Goal: Task Accomplishment & Management: Manage account settings

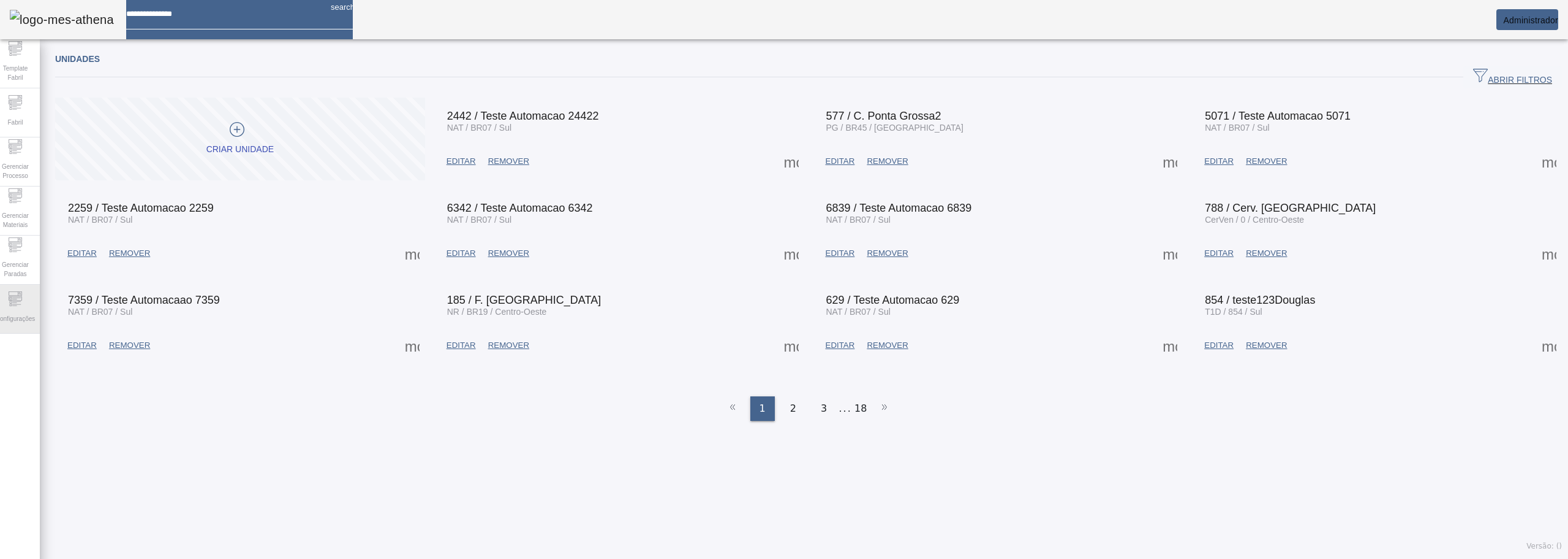
click at [21, 311] on span "Configurações" at bounding box center [15, 318] width 47 height 16
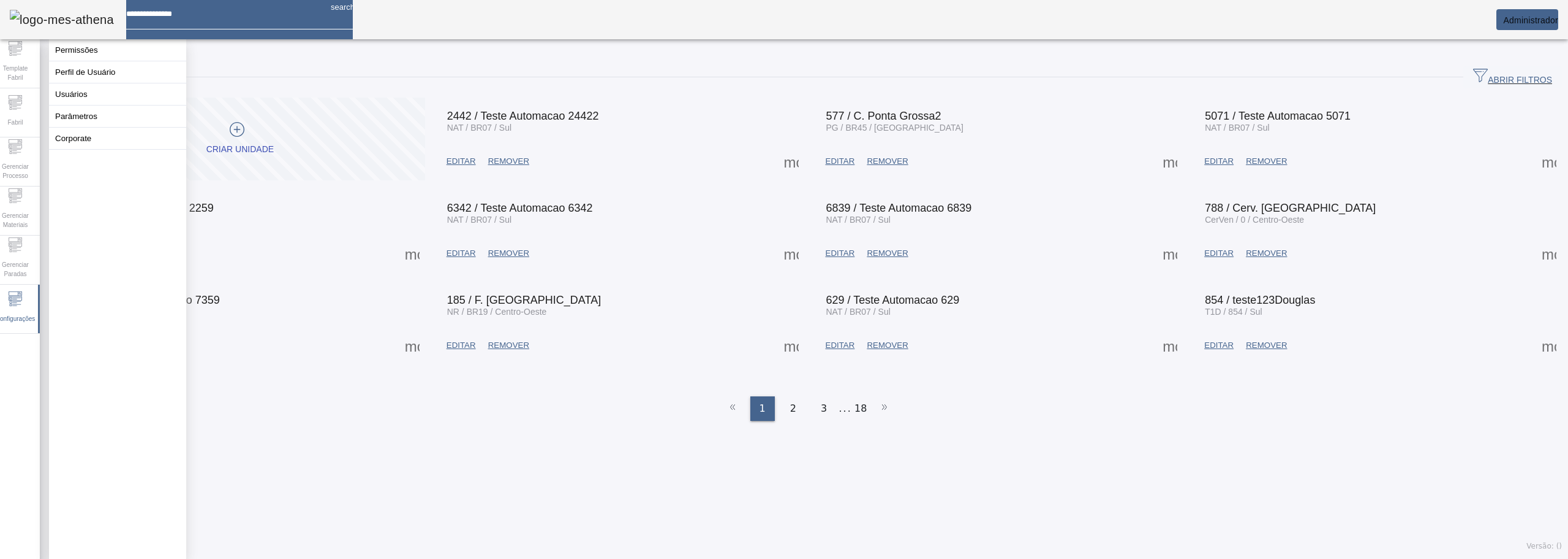
click at [68, 105] on button "Usuários" at bounding box center [117, 94] width 137 height 22
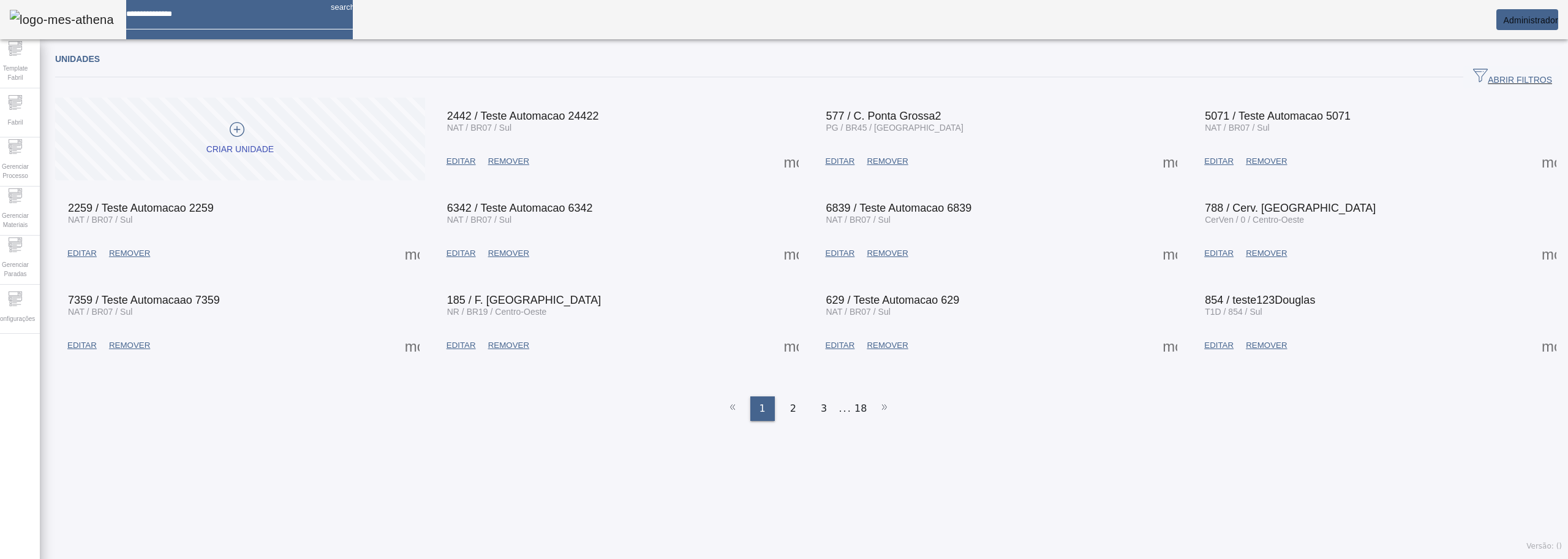
click at [67, 113] on span at bounding box center [239, 139] width 370 height 83
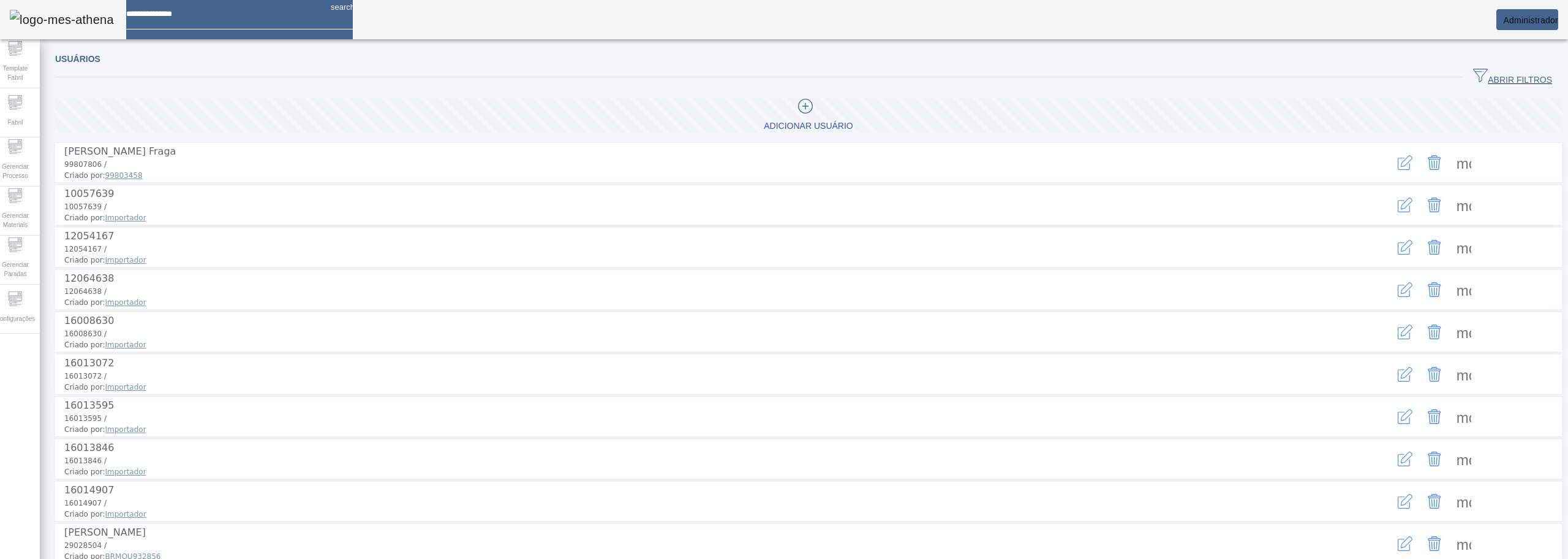
click at [1503, 71] on span "ABRIR FILTROS" at bounding box center [1512, 77] width 79 height 18
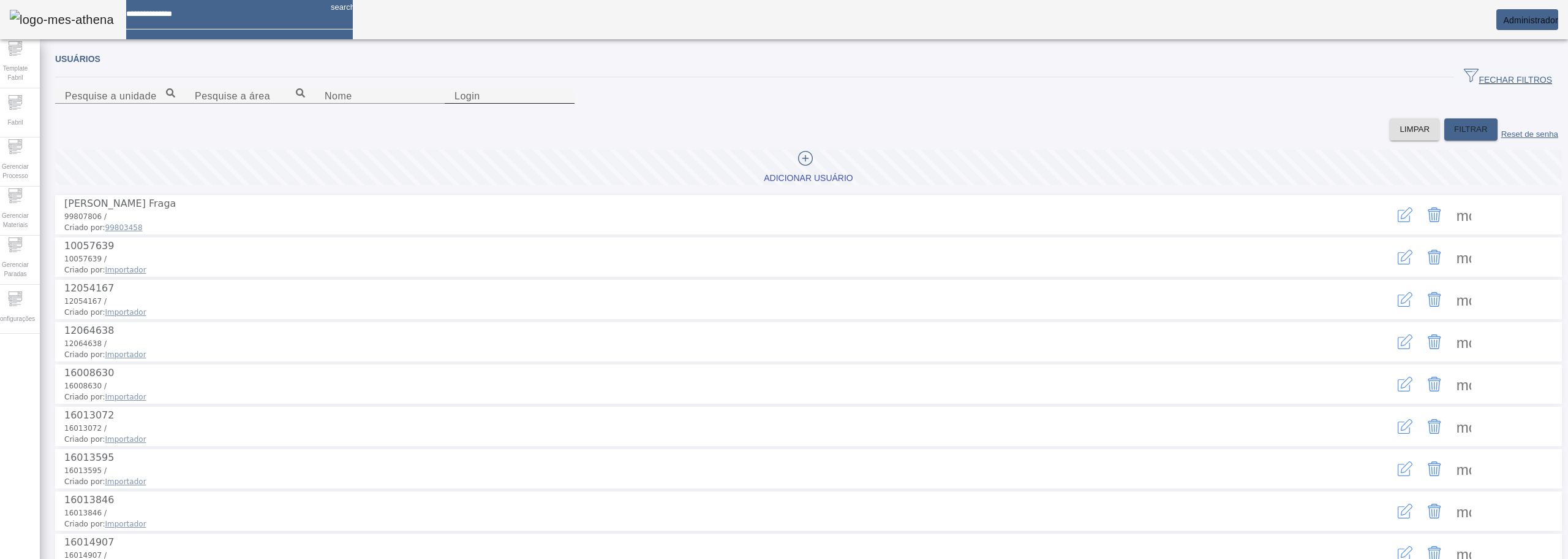
click at [565, 104] on input "Login" at bounding box center [510, 96] width 110 height 14
type input "***"
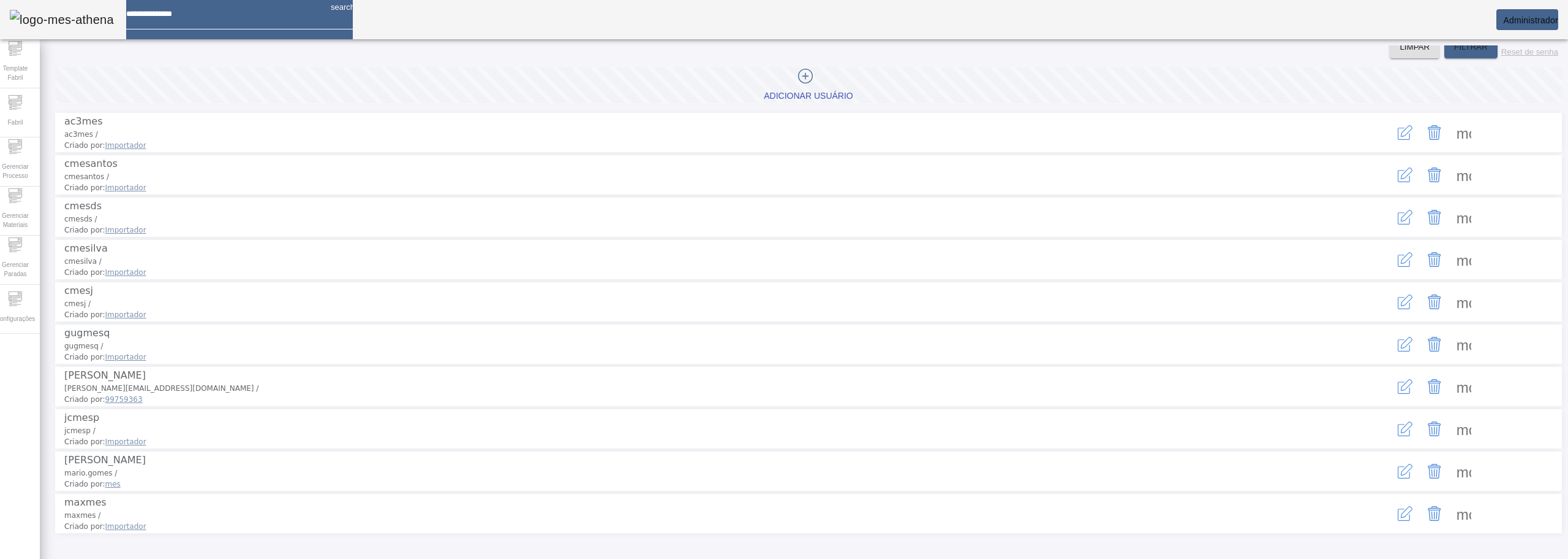
scroll to position [199, 0]
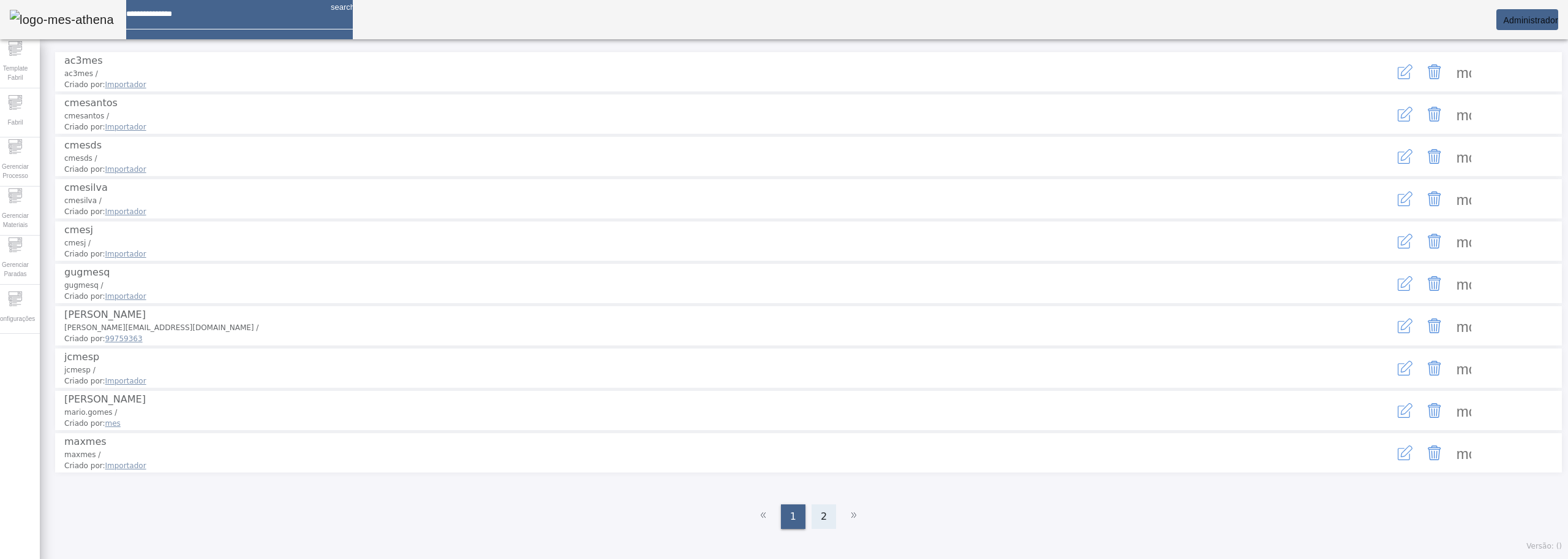
click at [814, 517] on div "2" at bounding box center [823, 516] width 24 height 24
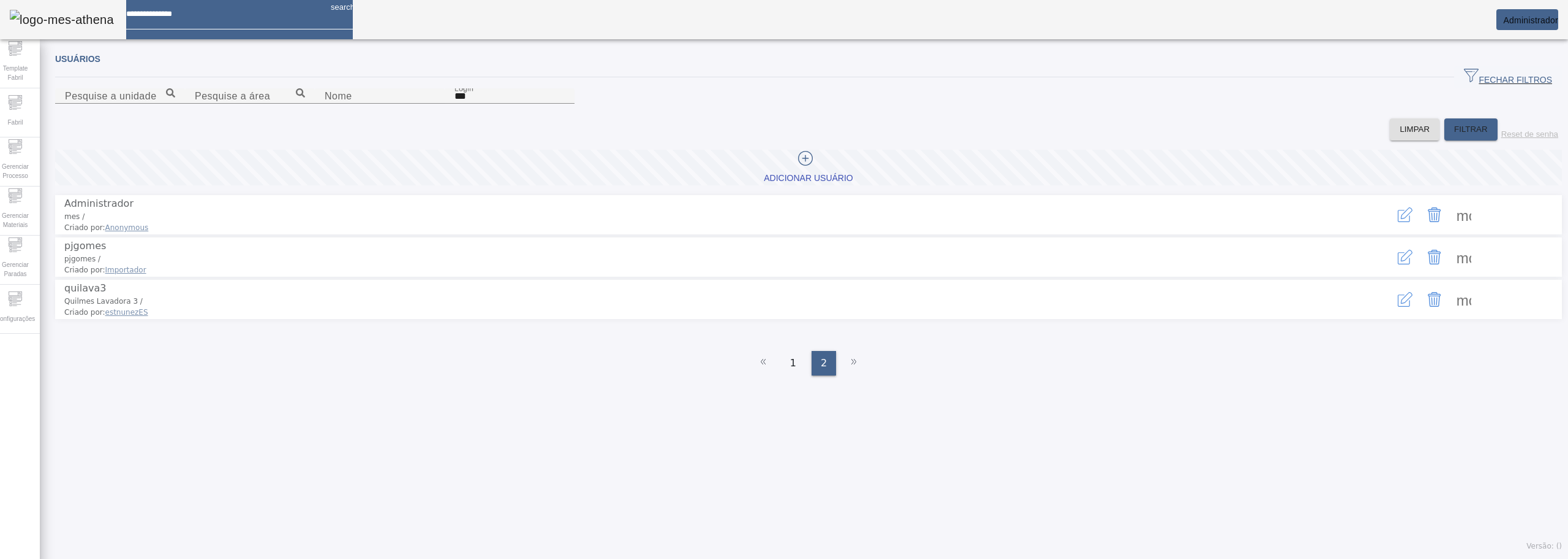
scroll to position [0, 0]
click at [1450, 230] on span at bounding box center [1464, 214] width 30 height 30
click at [1398, 222] on icon "button" at bounding box center [1405, 214] width 14 height 14
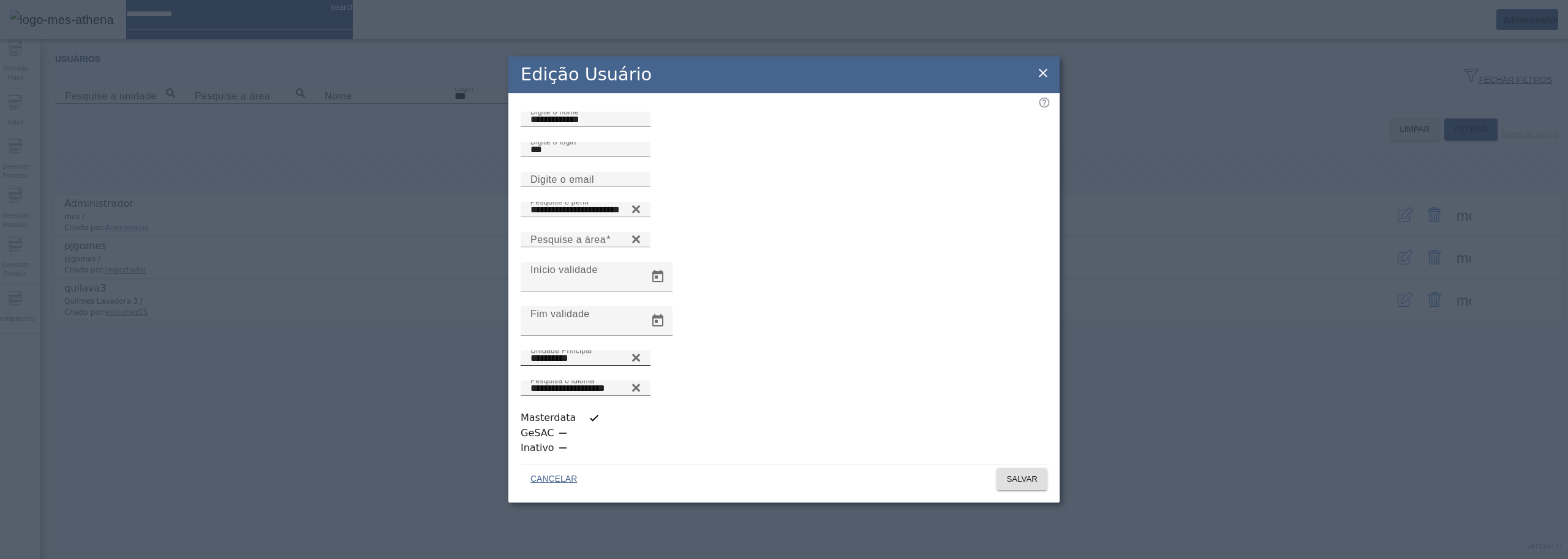
click at [614, 365] on input "**********" at bounding box center [586, 358] width 110 height 14
click at [1041, 77] on icon at bounding box center [1043, 72] width 8 height 8
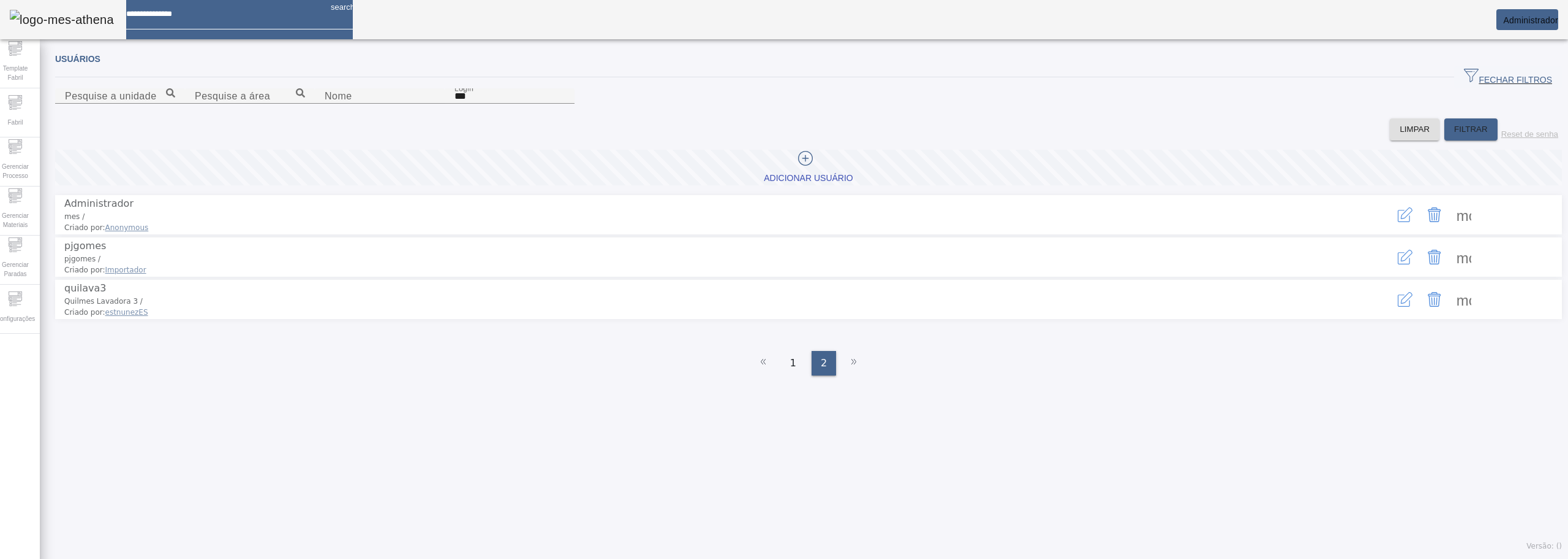
click at [1450, 230] on span at bounding box center [1464, 214] width 30 height 30
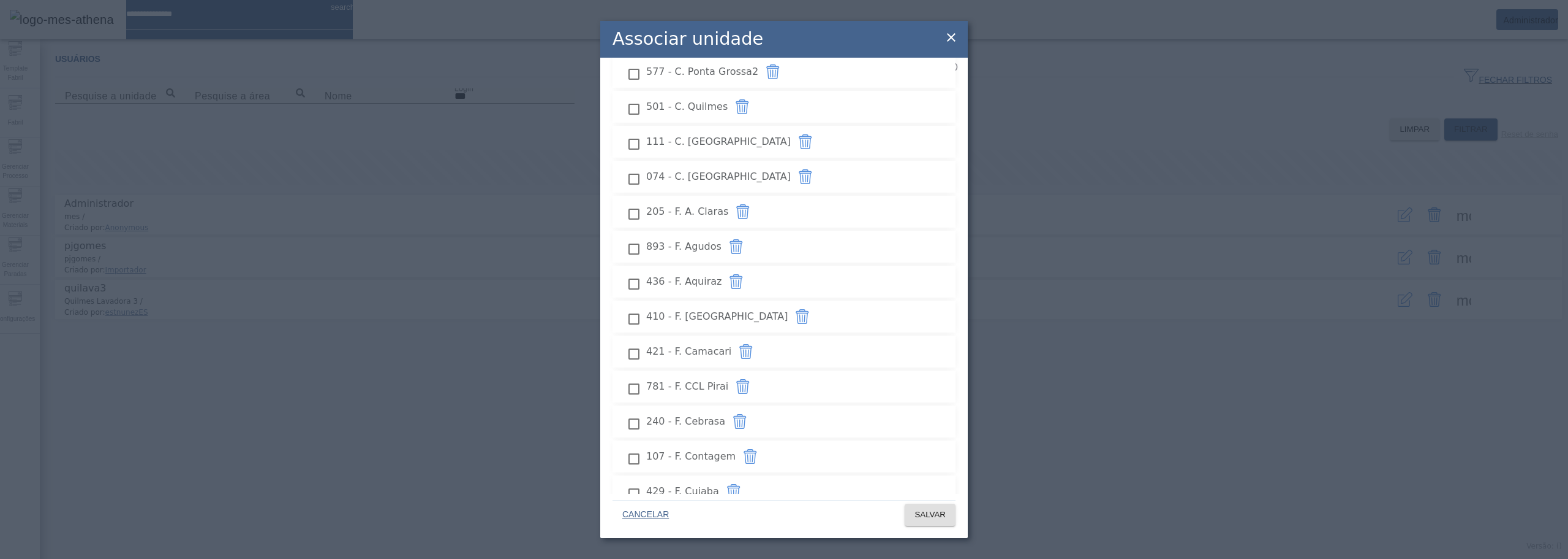
scroll to position [123, 0]
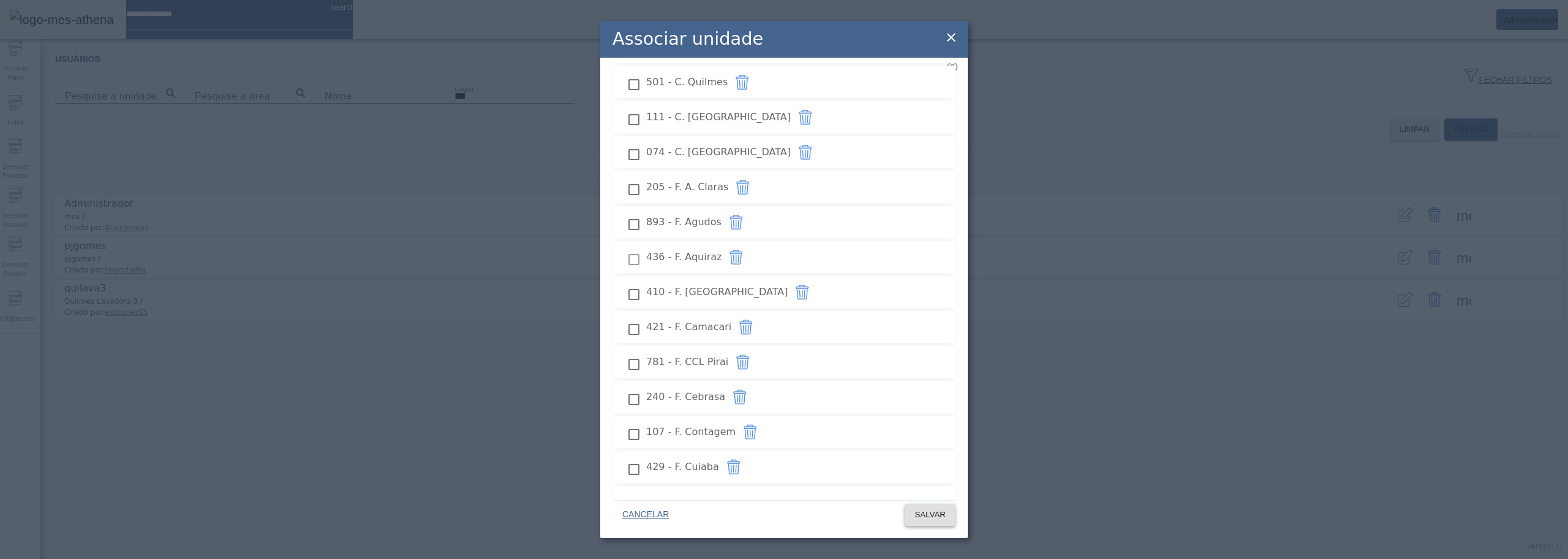
click at [948, 513] on span at bounding box center [930, 514] width 51 height 30
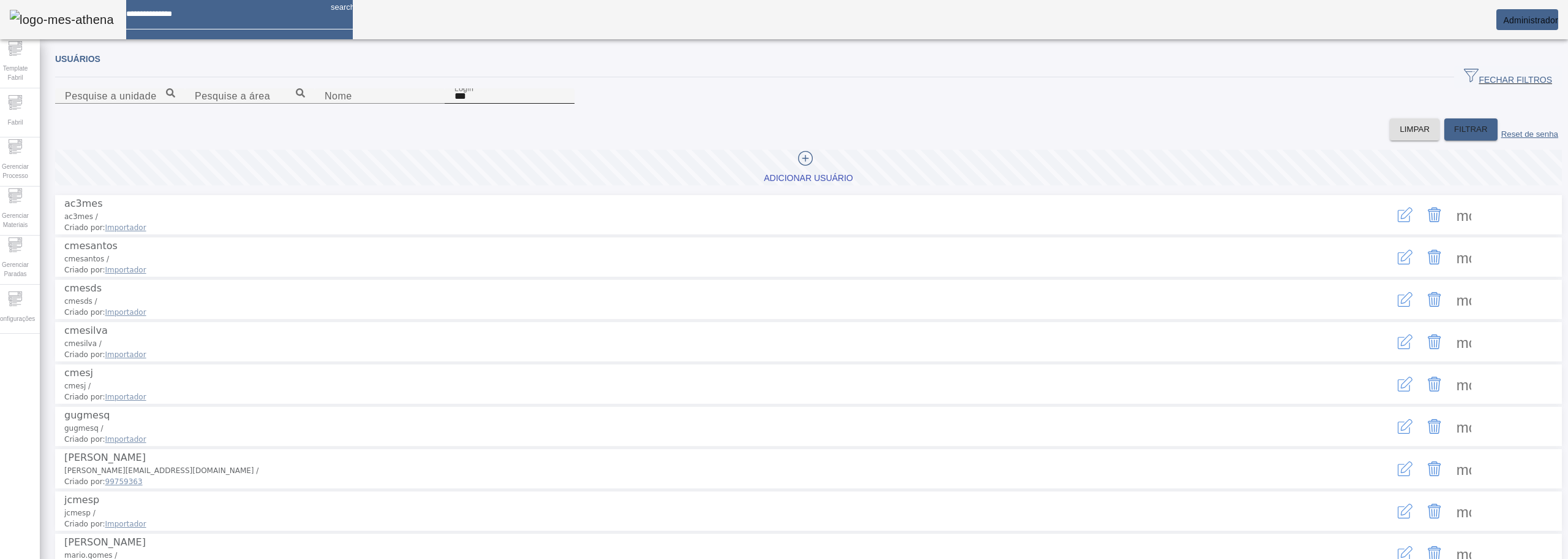
click at [565, 104] on div "Login ***" at bounding box center [510, 96] width 110 height 15
click at [435, 104] on input "Nome" at bounding box center [380, 96] width 110 height 14
type input "*******"
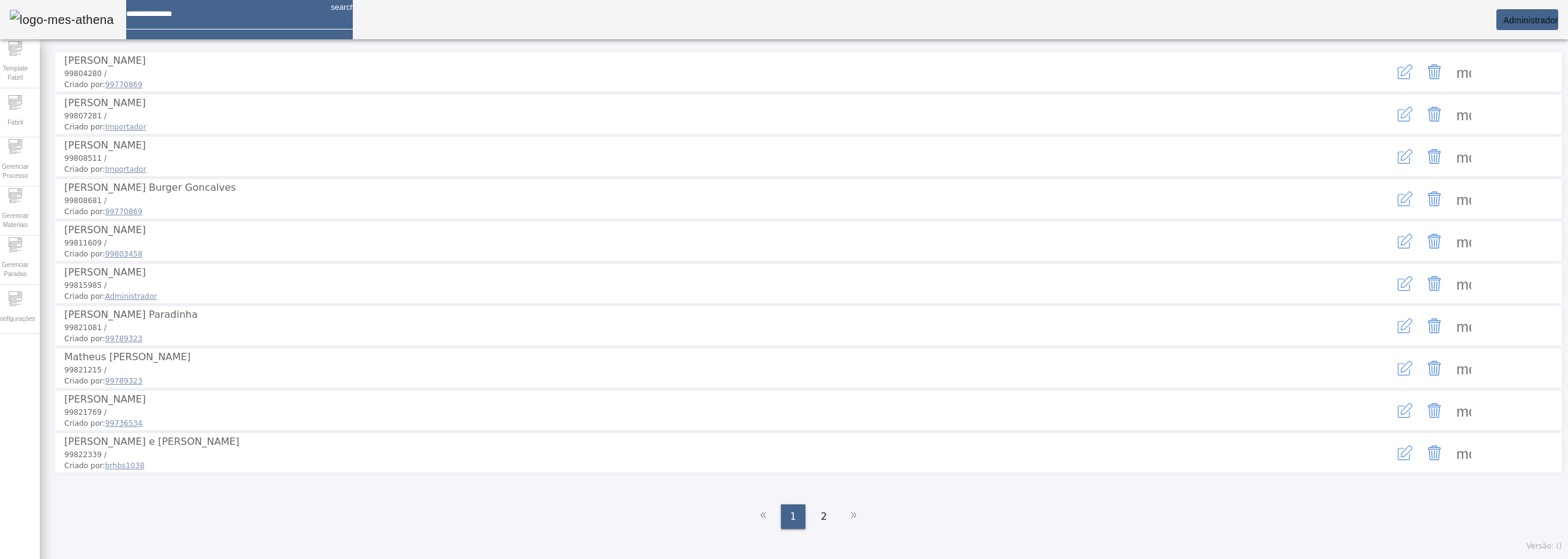
scroll to position [199, 0]
click at [824, 520] on div "2" at bounding box center [823, 516] width 24 height 24
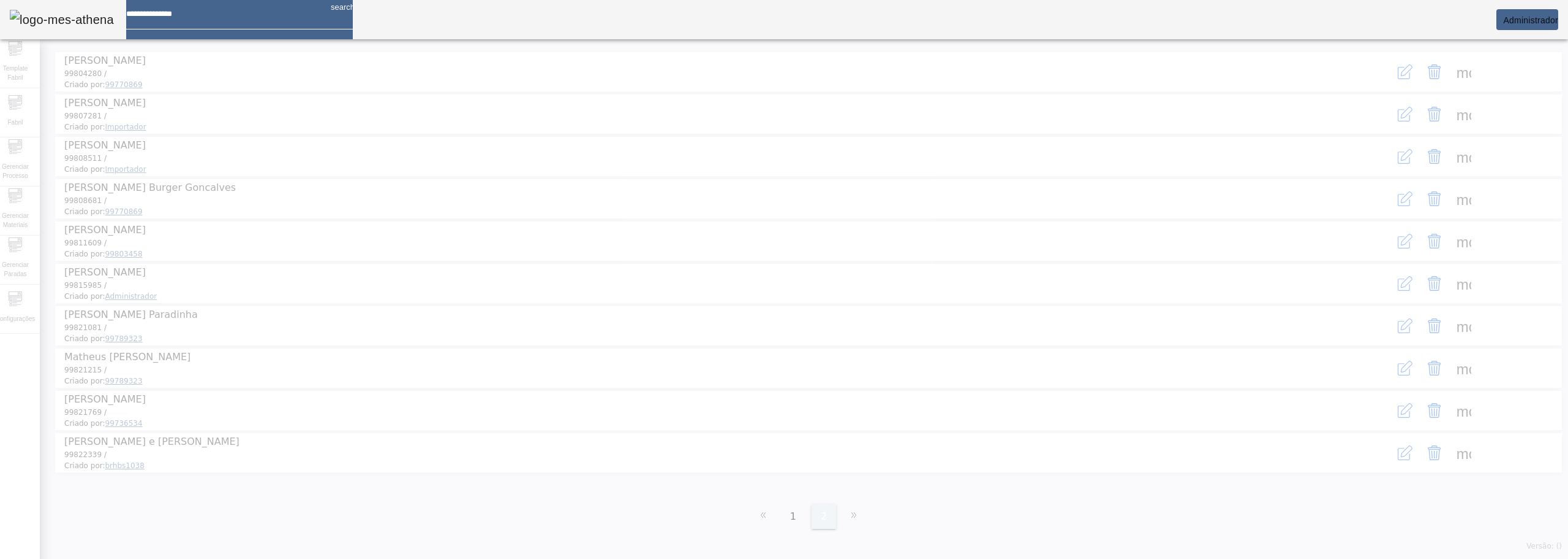
scroll to position [0, 0]
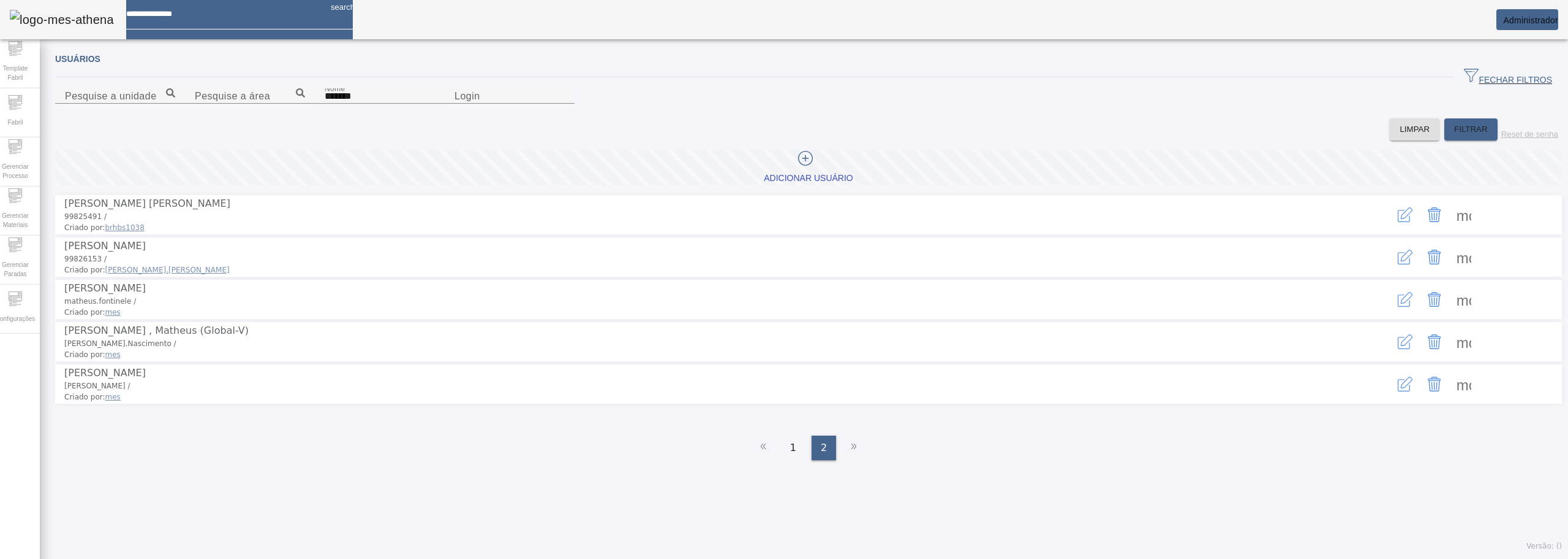
click at [1398, 391] on icon "button" at bounding box center [1405, 384] width 14 height 14
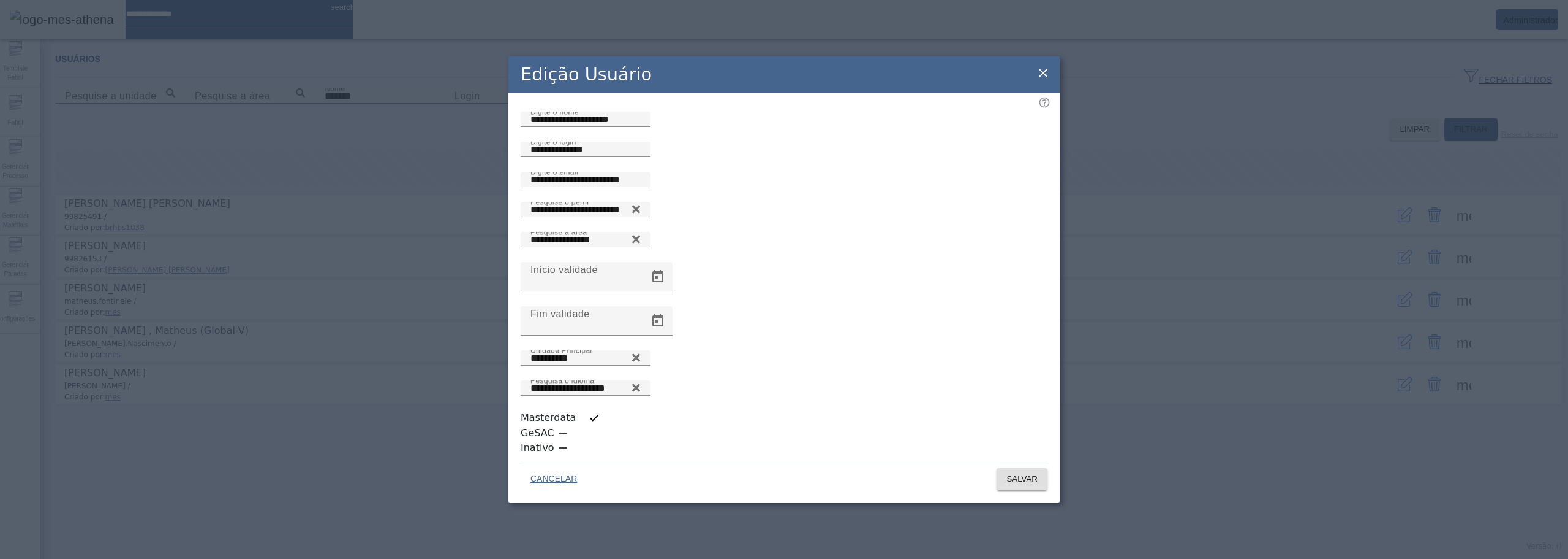
click at [1050, 81] on icon at bounding box center [1043, 73] width 14 height 14
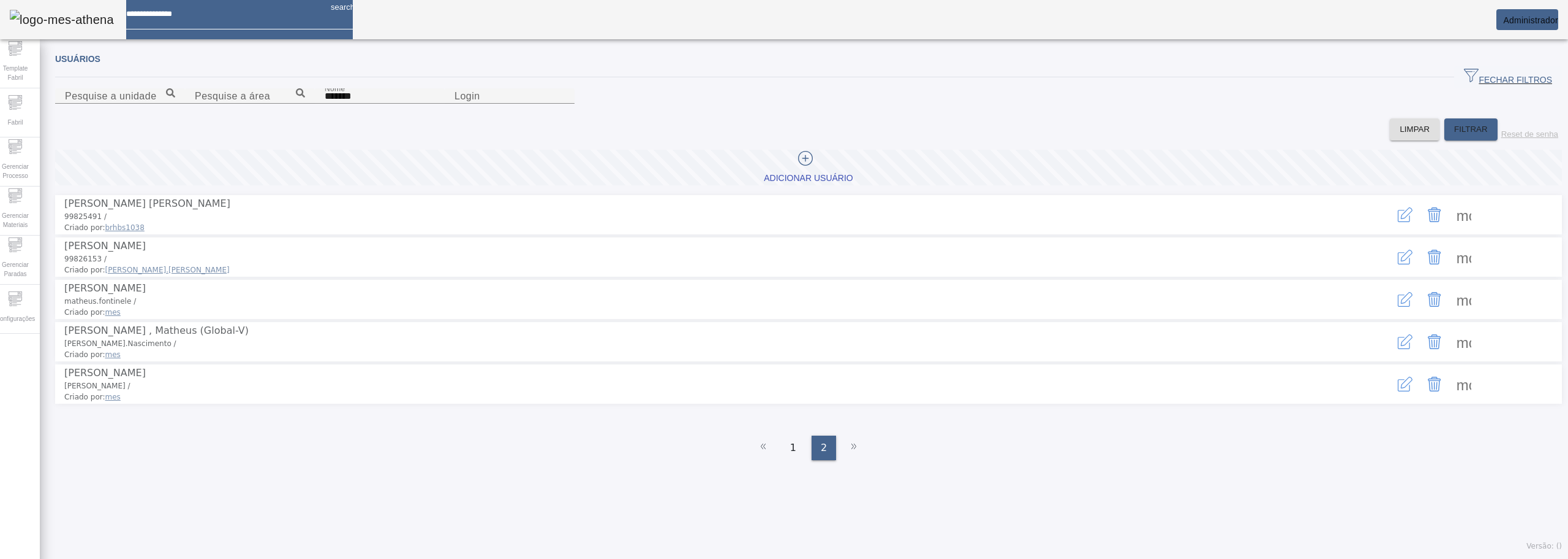
click at [1398, 391] on icon "button" at bounding box center [1405, 384] width 14 height 14
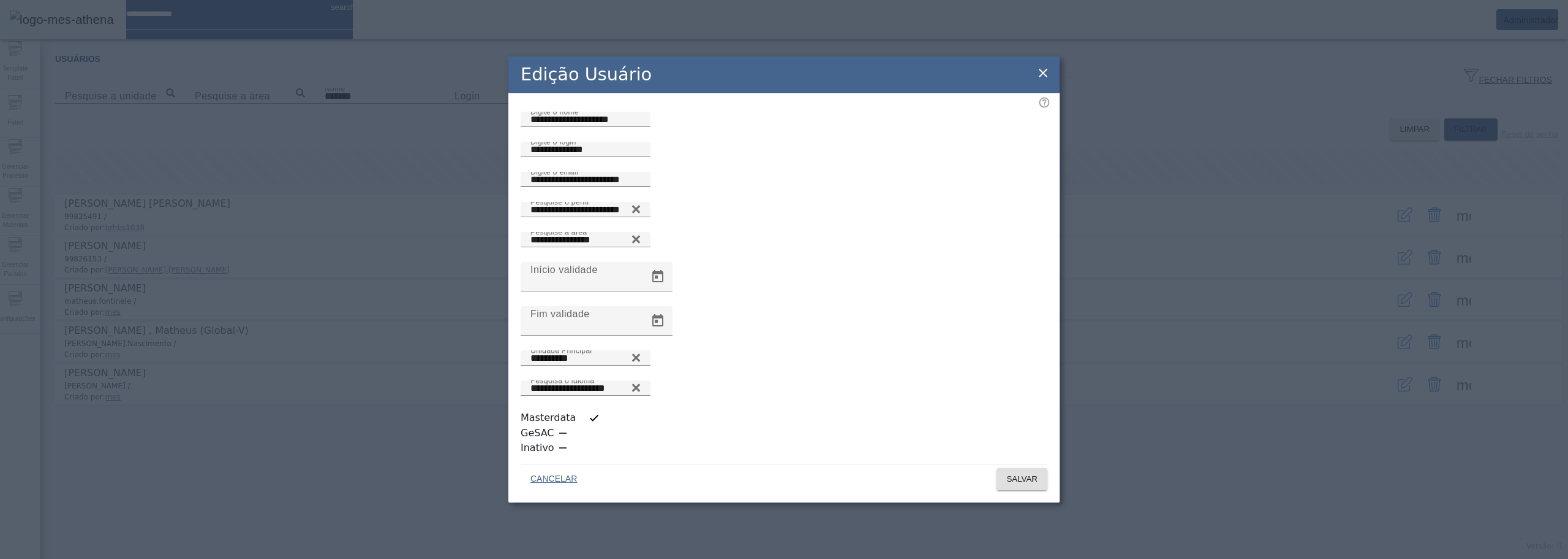
click at [641, 187] on input "**********" at bounding box center [586, 179] width 110 height 14
type input "**********"
click at [1007, 473] on span "SALVAR" at bounding box center [1022, 479] width 32 height 13
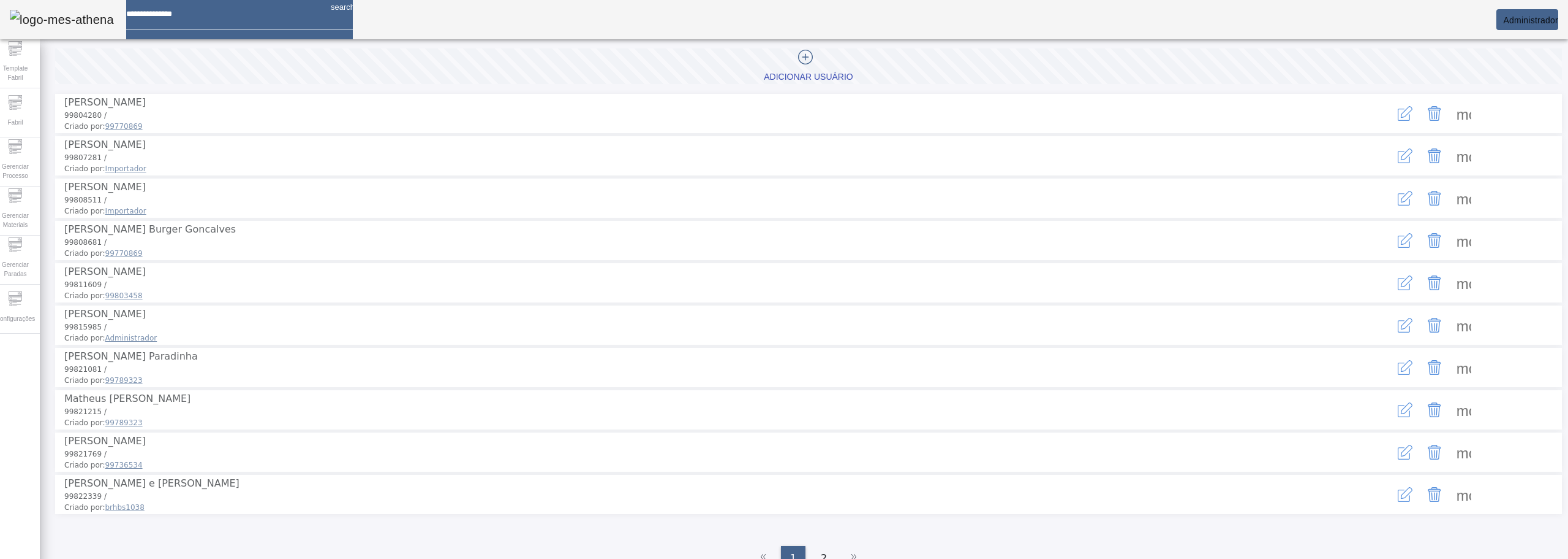
scroll to position [199, 0]
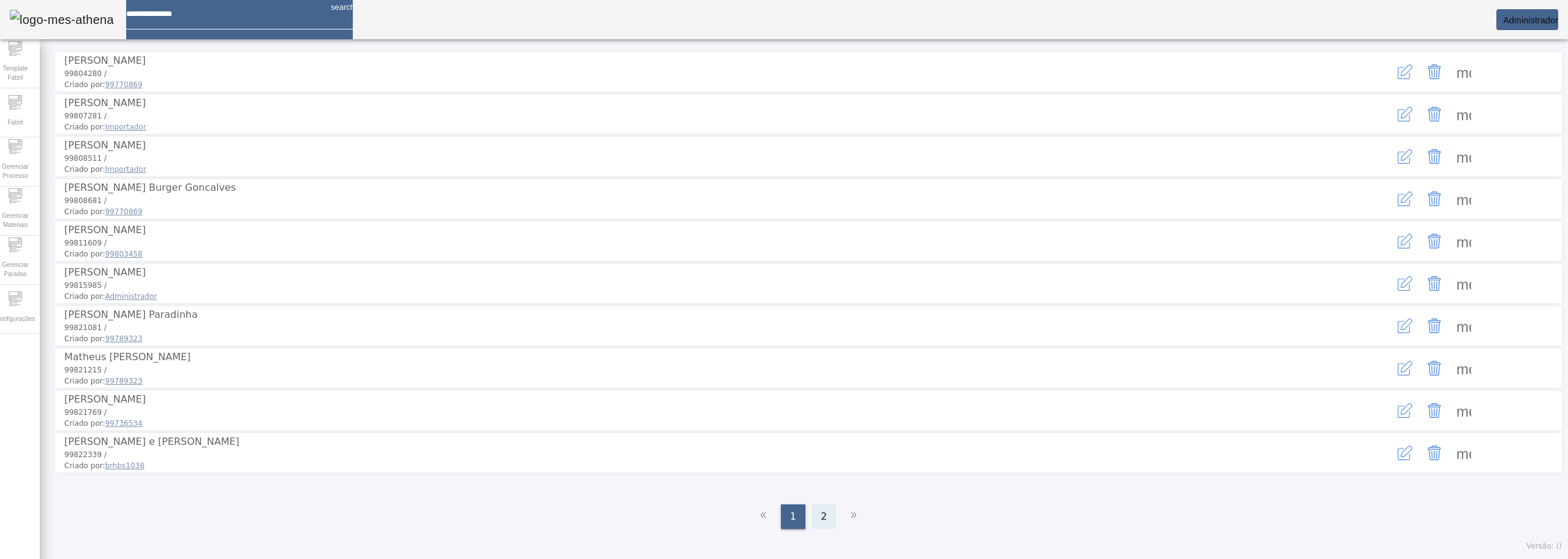
click at [827, 514] on div "2" at bounding box center [823, 516] width 24 height 24
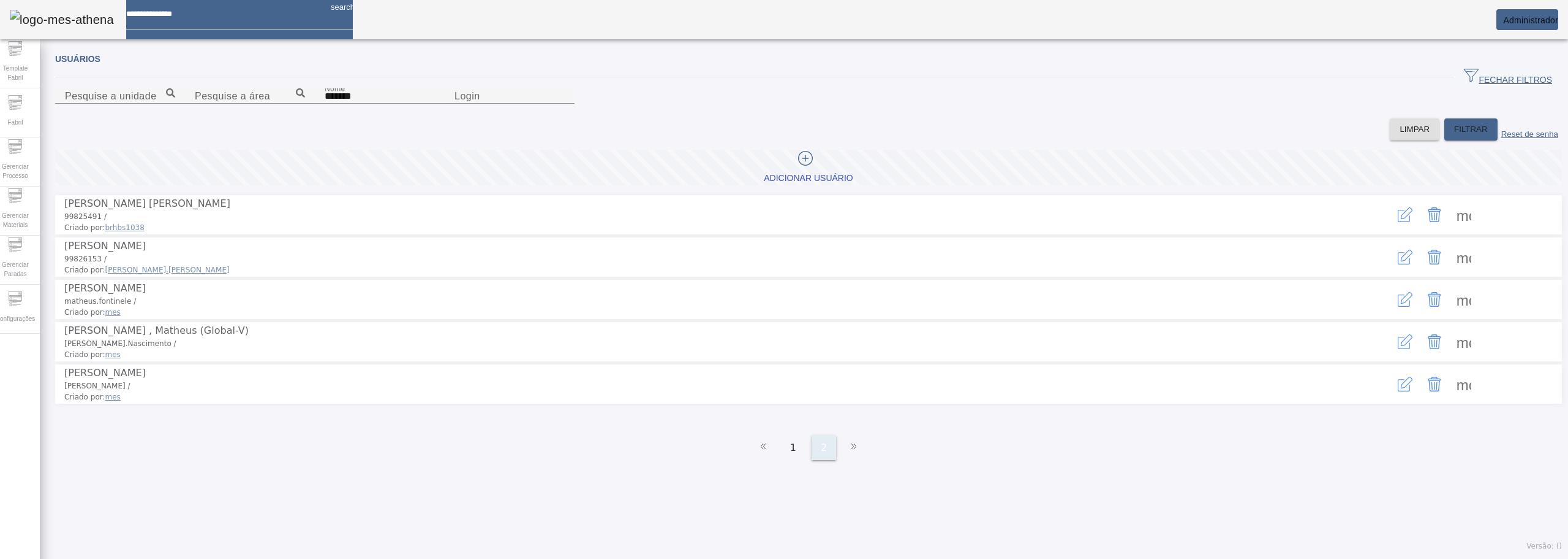
scroll to position [0, 0]
click at [1450, 399] on span at bounding box center [1464, 384] width 30 height 30
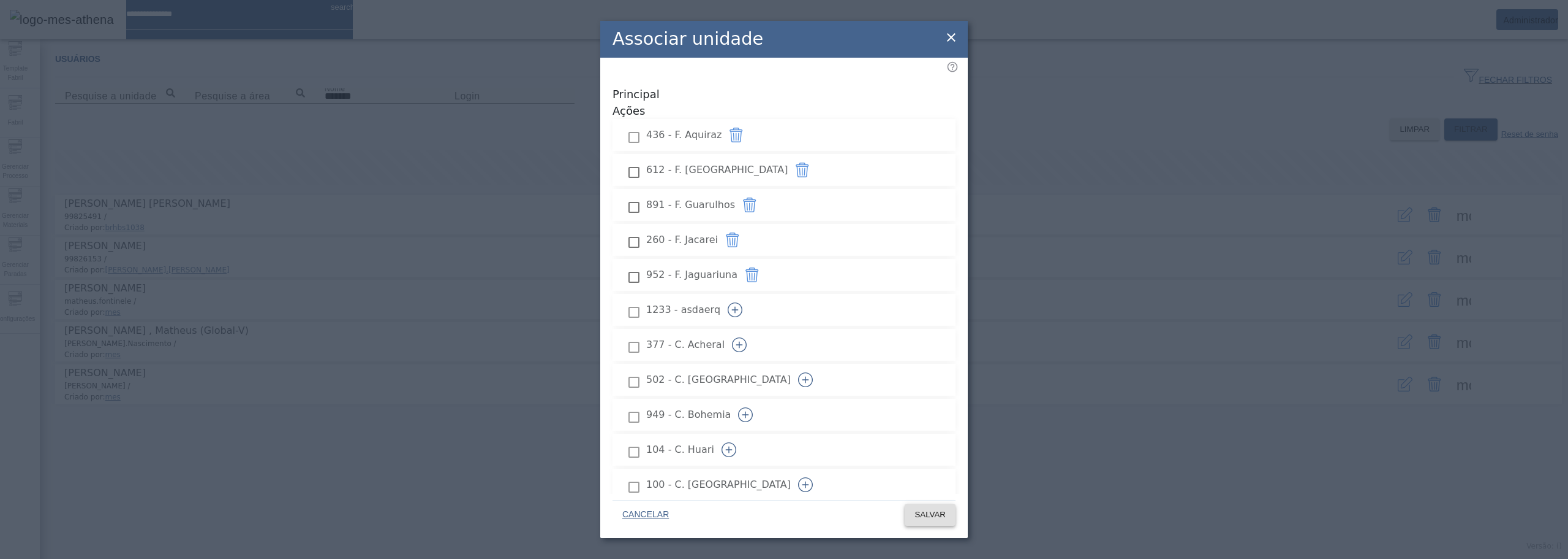
click at [921, 507] on span at bounding box center [930, 514] width 51 height 30
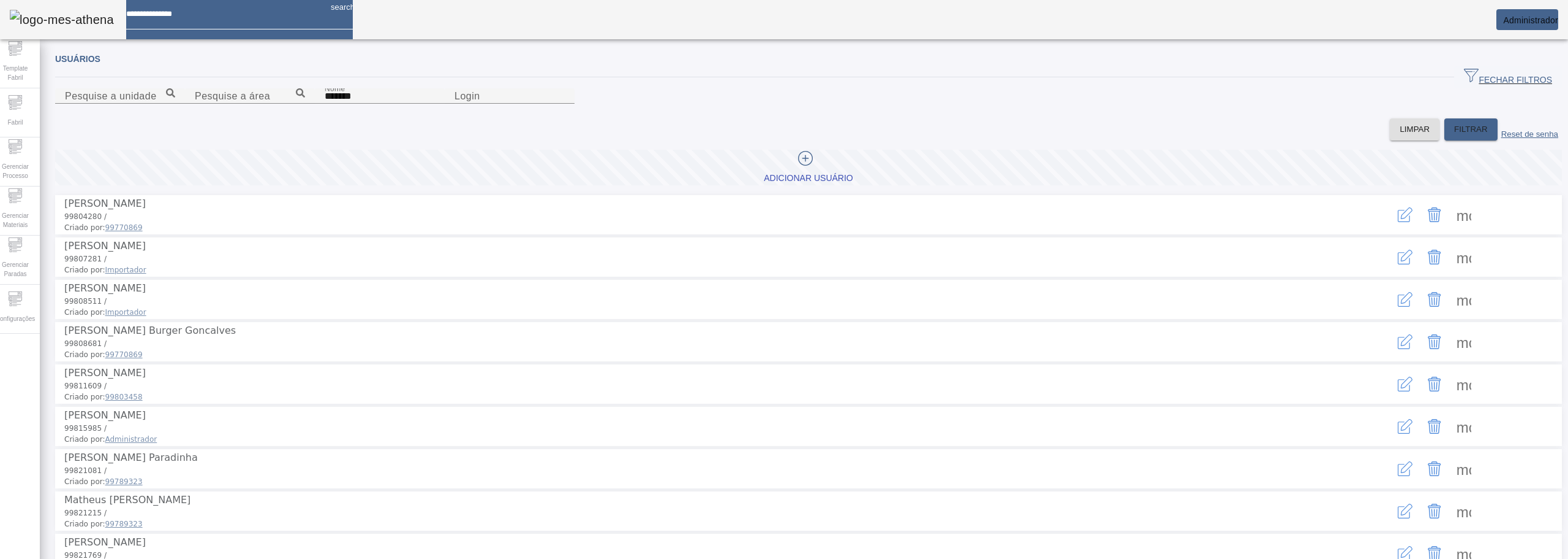
click at [1522, 10] on mat-card "Administrador" at bounding box center [1527, 19] width 61 height 21
click at [1522, 16] on span "Administrador" at bounding box center [1530, 20] width 55 height 10
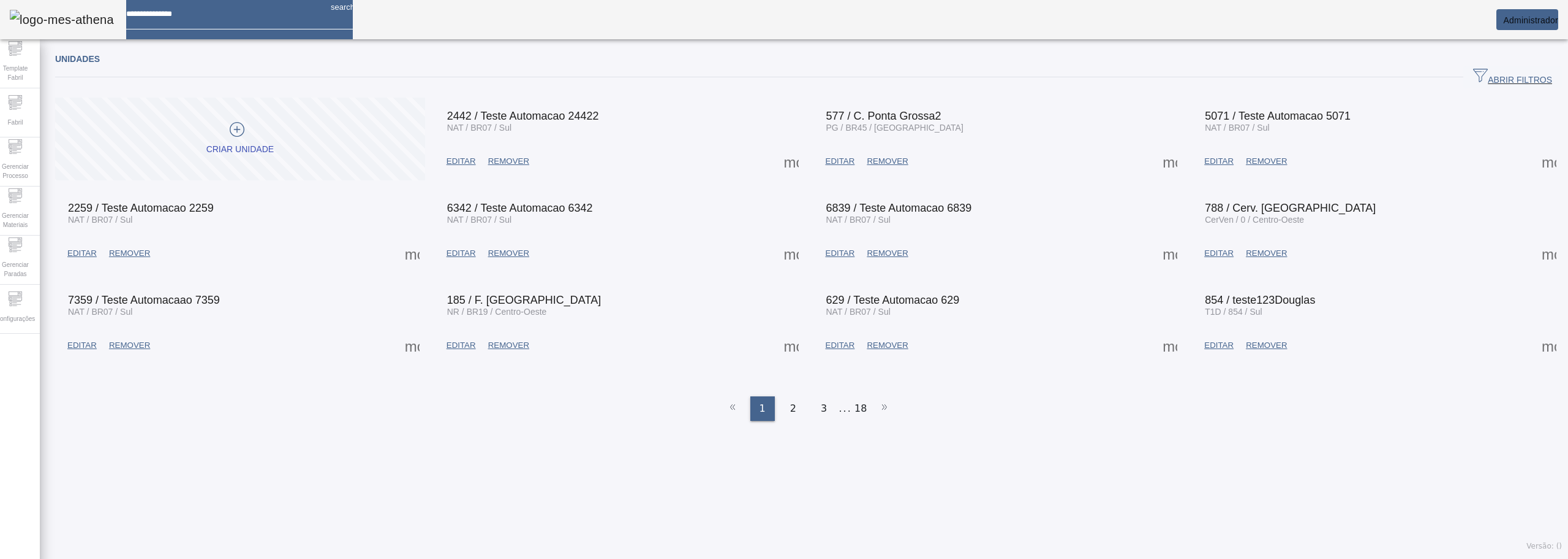
click at [1526, 73] on span "ABRIR FILTROS" at bounding box center [1512, 77] width 79 height 18
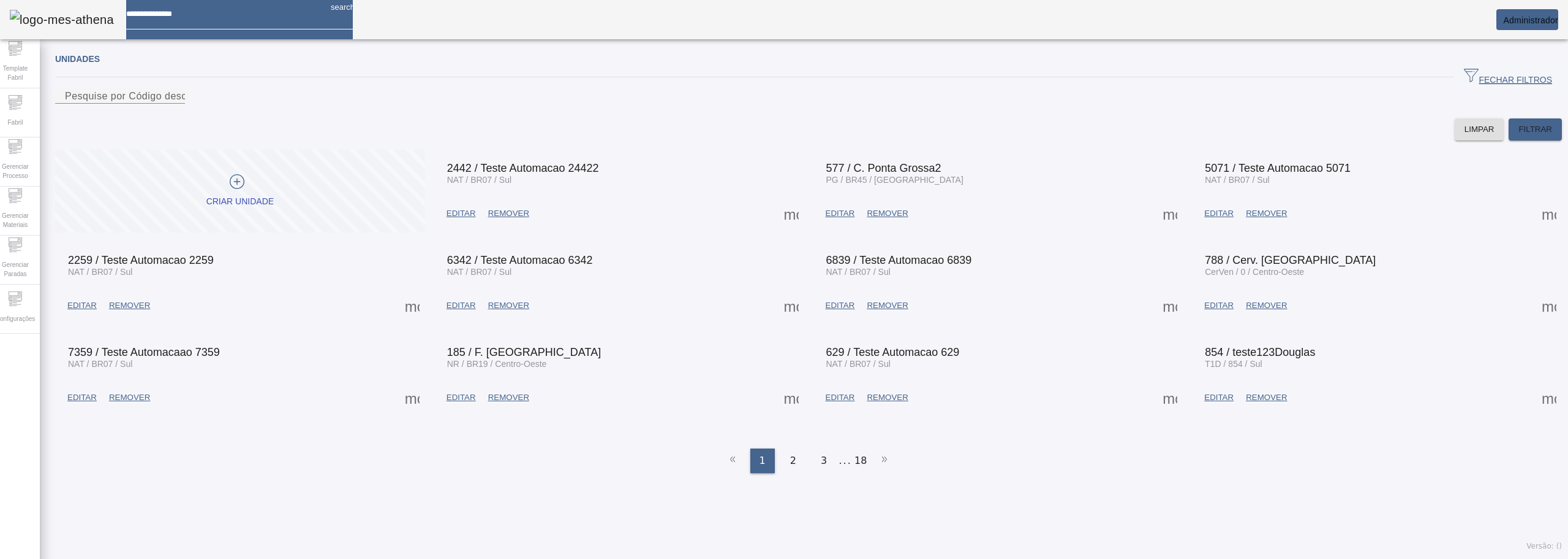
click at [185, 118] on div at bounding box center [120, 111] width 130 height 14
click at [175, 104] on input "Pesquise por Código descrição ou sigla" at bounding box center [120, 96] width 110 height 14
click at [19, 306] on icon at bounding box center [15, 298] width 14 height 14
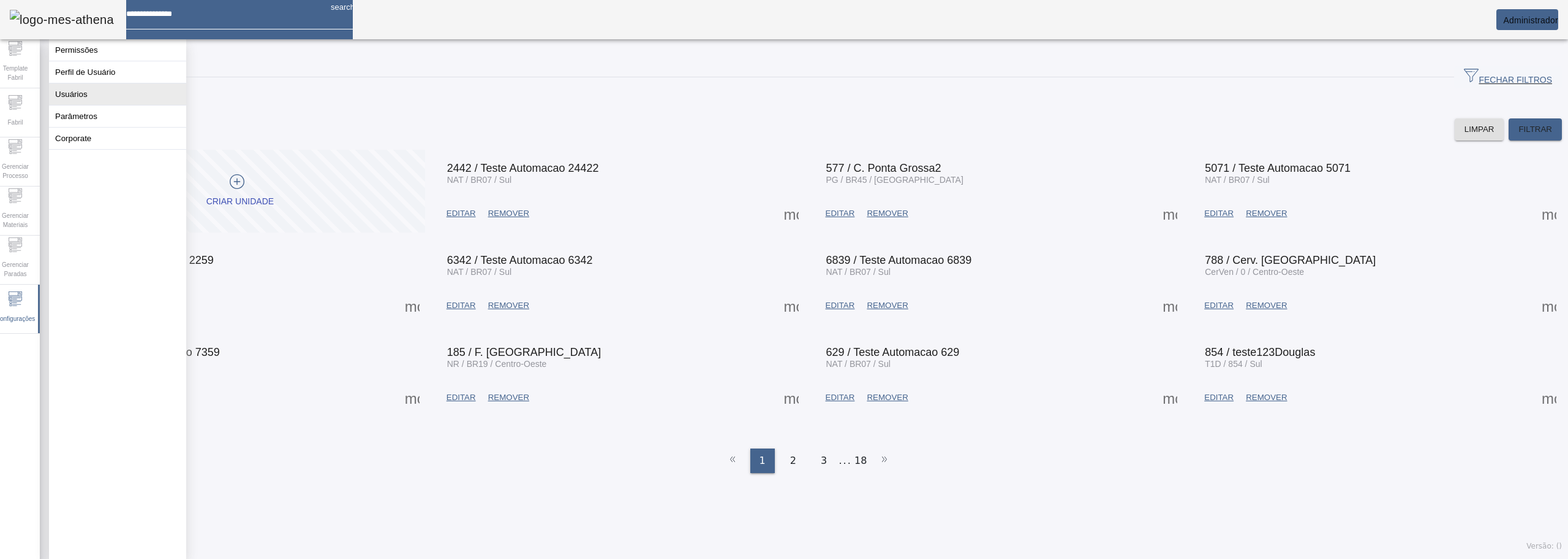
click at [73, 104] on button "Usuários" at bounding box center [117, 94] width 137 height 22
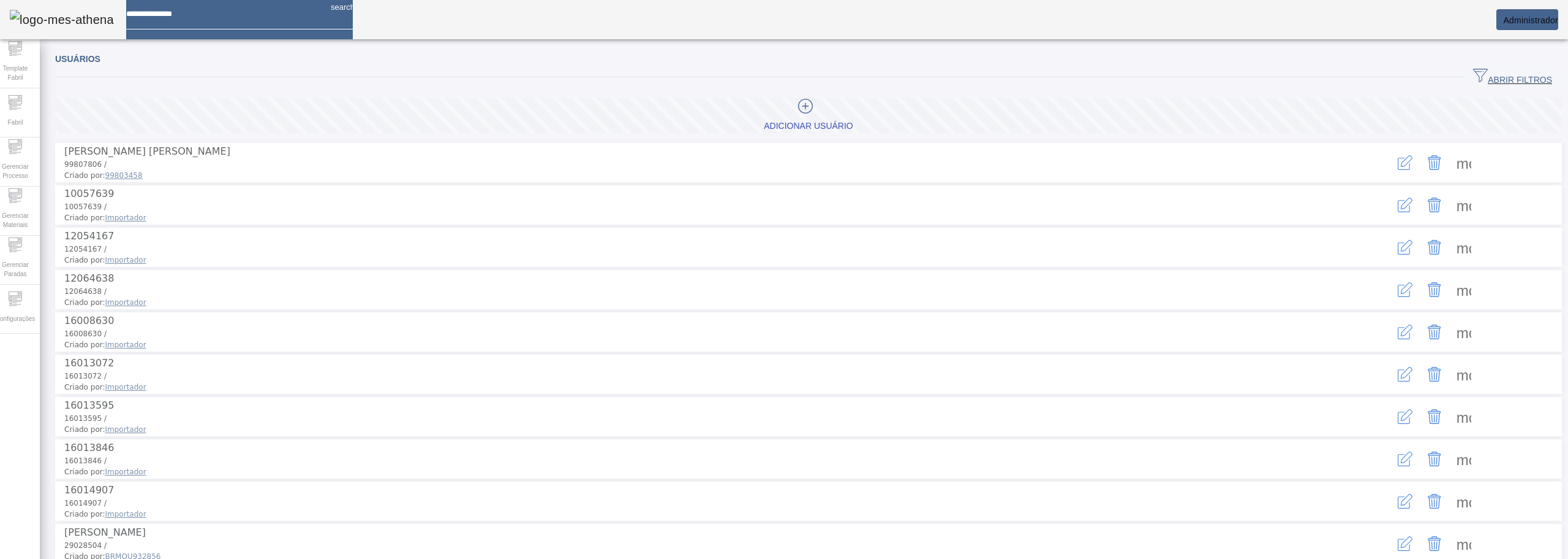
click at [1488, 71] on span "ABRIR FILTROS" at bounding box center [1512, 77] width 79 height 18
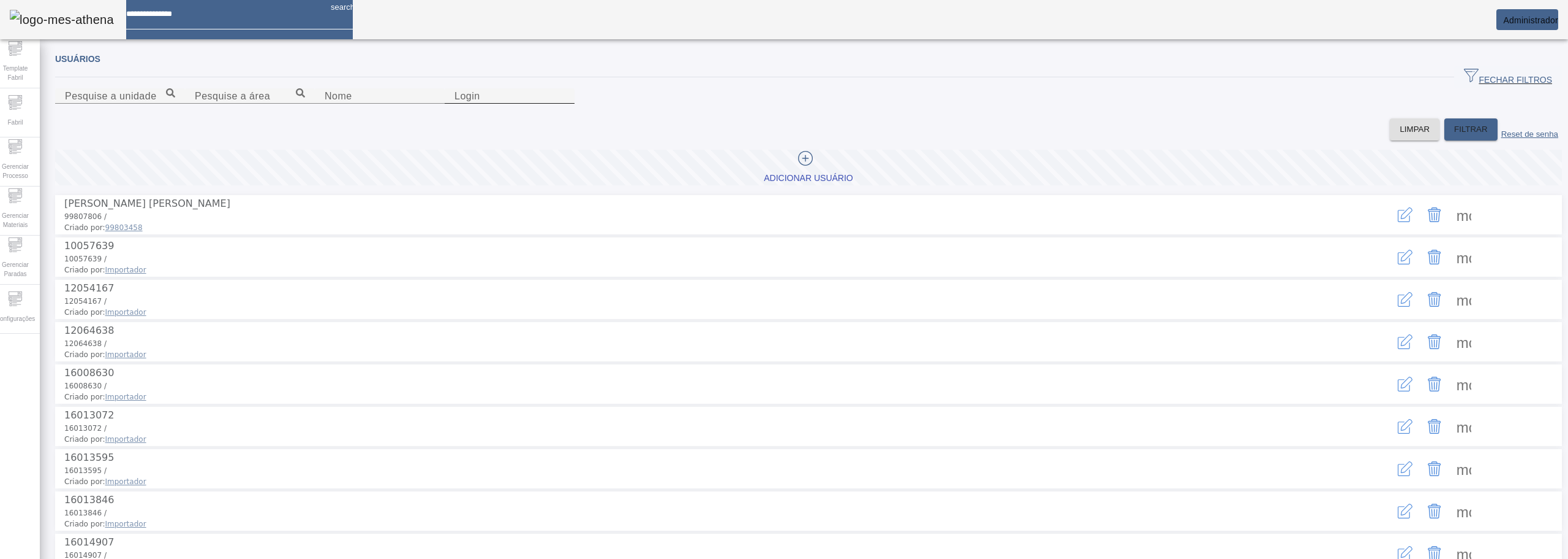
click at [565, 104] on input "Login" at bounding box center [510, 96] width 110 height 14
type input "*"
type input "*******"
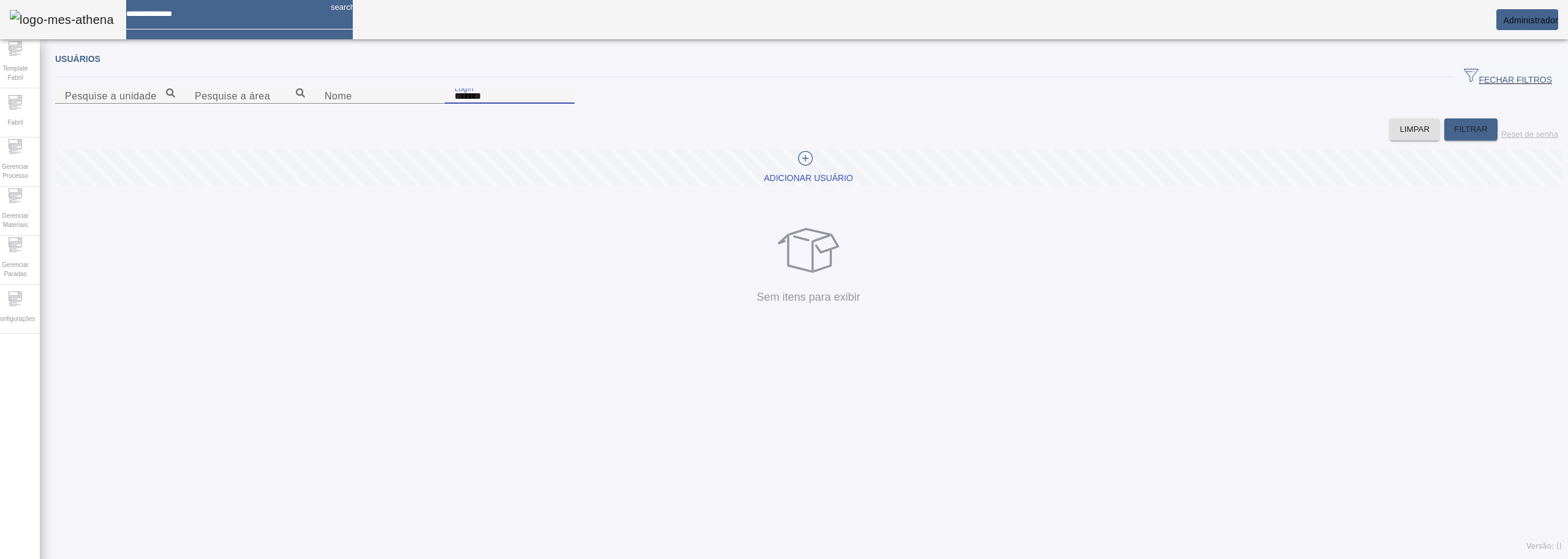
click at [565, 104] on input "*******" at bounding box center [510, 96] width 110 height 14
click at [435, 104] on input "Nome" at bounding box center [380, 96] width 110 height 14
paste input "*******"
type input "*******"
click at [1398, 222] on icon "button" at bounding box center [1405, 214] width 14 height 14
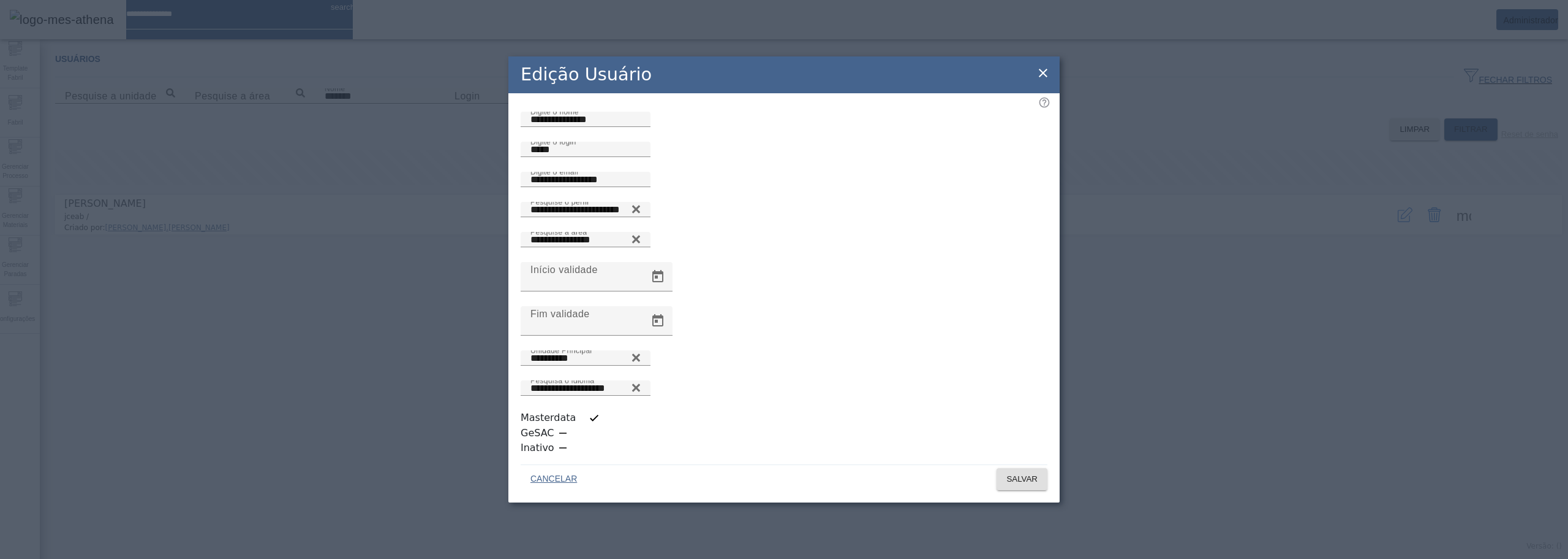
click at [1048, 81] on icon at bounding box center [1043, 73] width 14 height 14
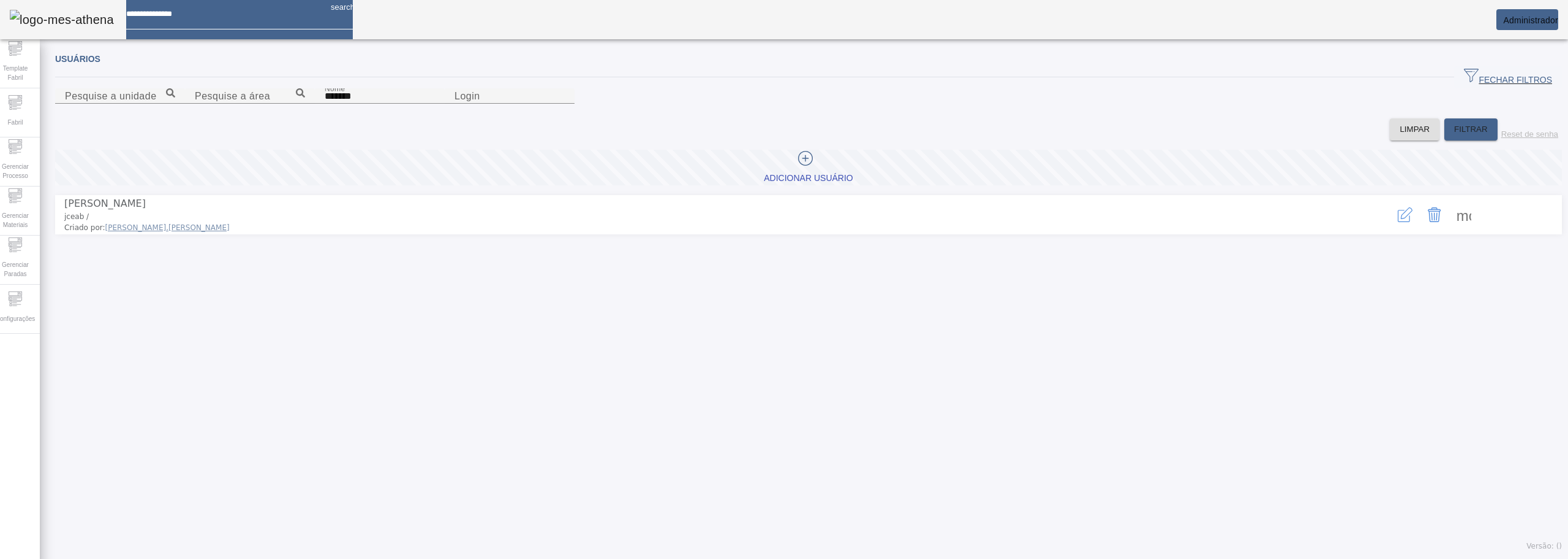
click at [1456, 230] on span at bounding box center [1464, 214] width 30 height 30
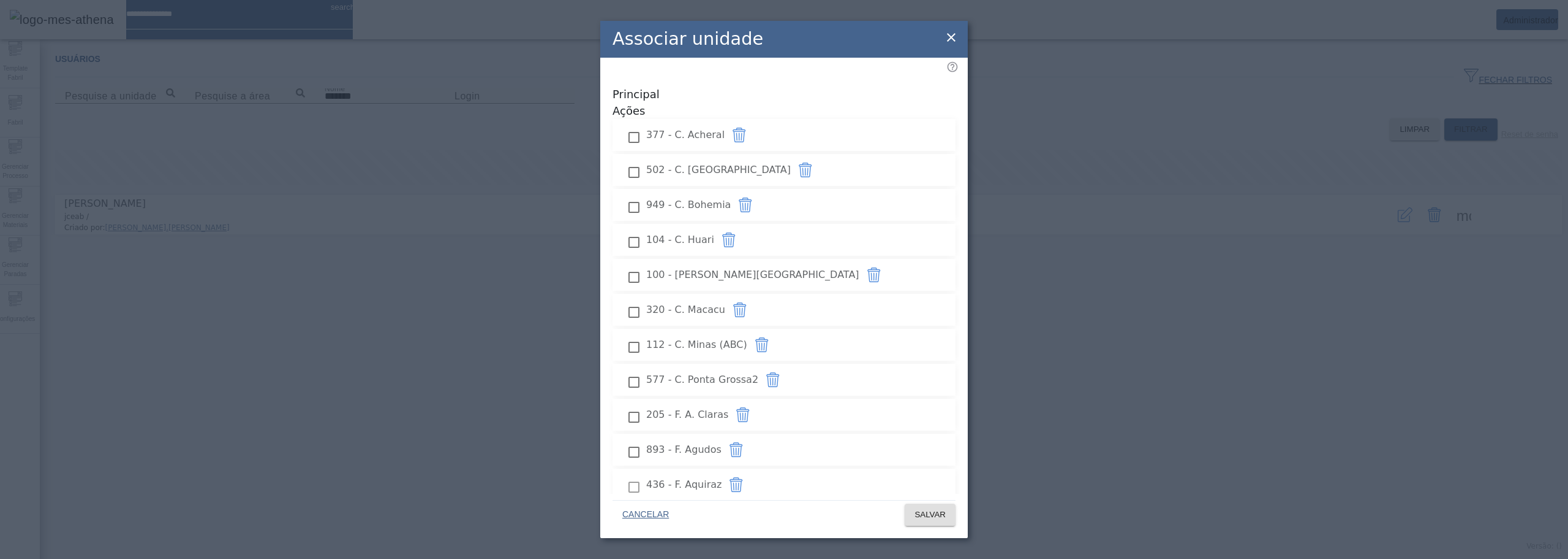
click at [955, 35] on icon at bounding box center [952, 37] width 14 height 14
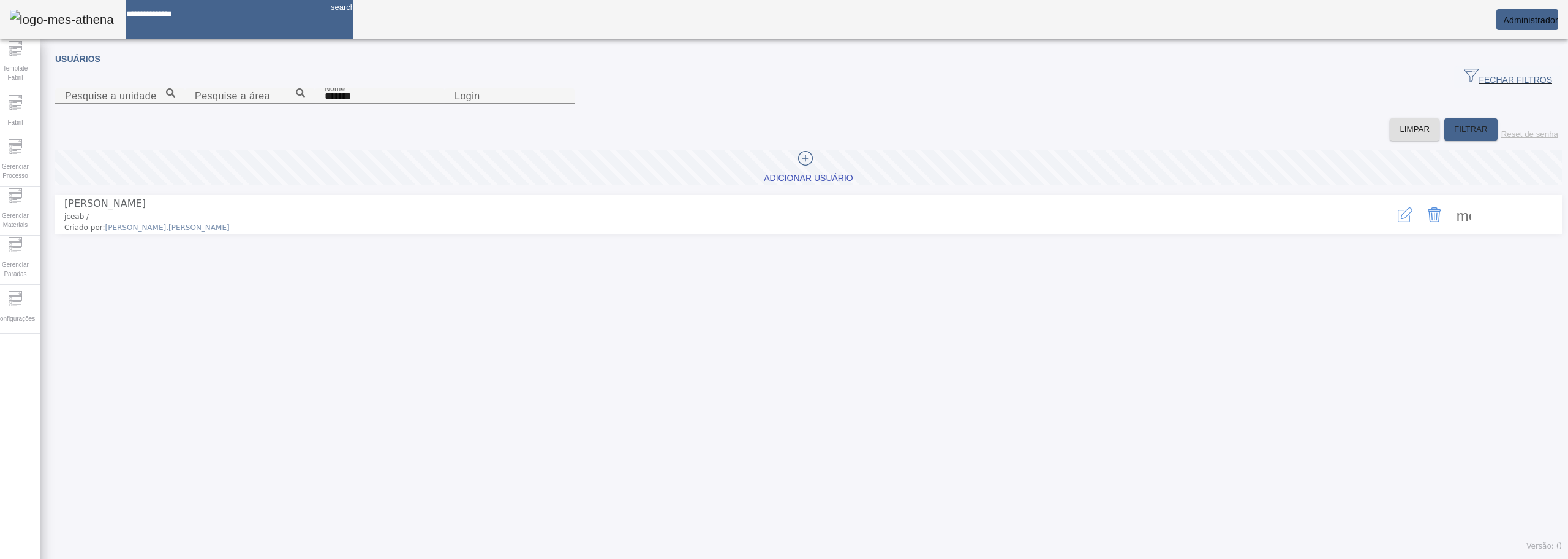
click at [1532, 25] on mat-card "Administrador" at bounding box center [1527, 19] width 61 height 21
click at [1564, 24] on mat-toolbar "search Administrador" at bounding box center [784, 19] width 1568 height 39
click at [1558, 16] on em at bounding box center [1558, 20] width 0 height 10
